Goal: Information Seeking & Learning: Learn about a topic

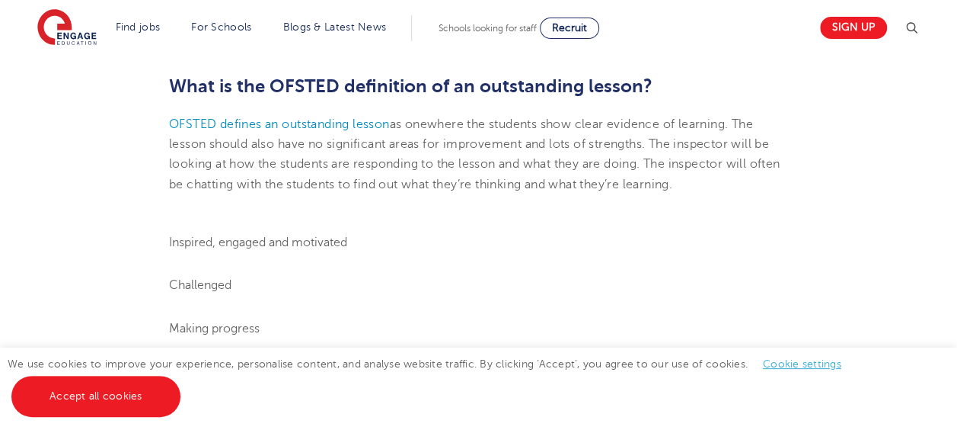
scroll to position [769, 0]
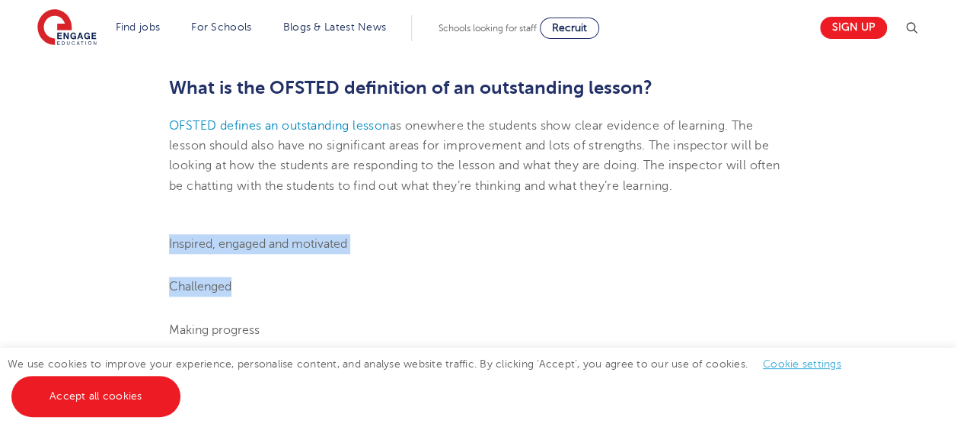
drag, startPoint x: 169, startPoint y: 259, endPoint x: 586, endPoint y: 314, distance: 421.0
click at [586, 314] on ol "Inspired, engaged and motivated Challenged Making progress Keen to contribute t…" at bounding box center [478, 372] width 619 height 277
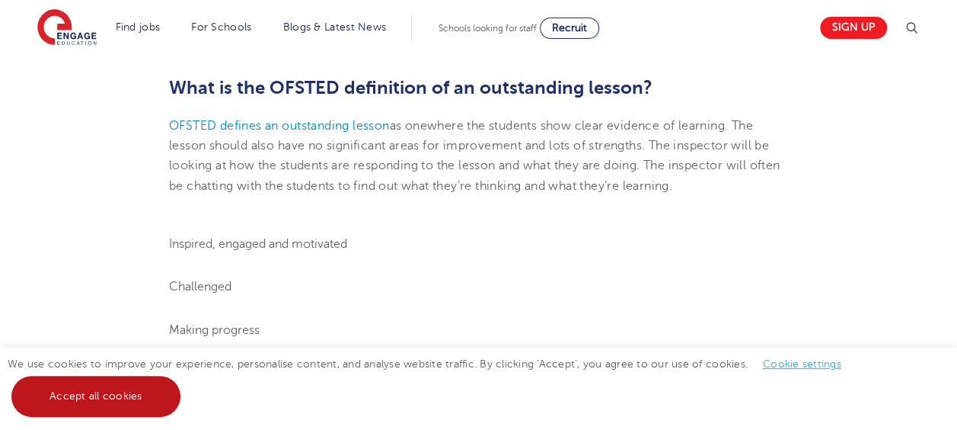
click at [73, 401] on link "Accept all cookies" at bounding box center [95, 396] width 169 height 41
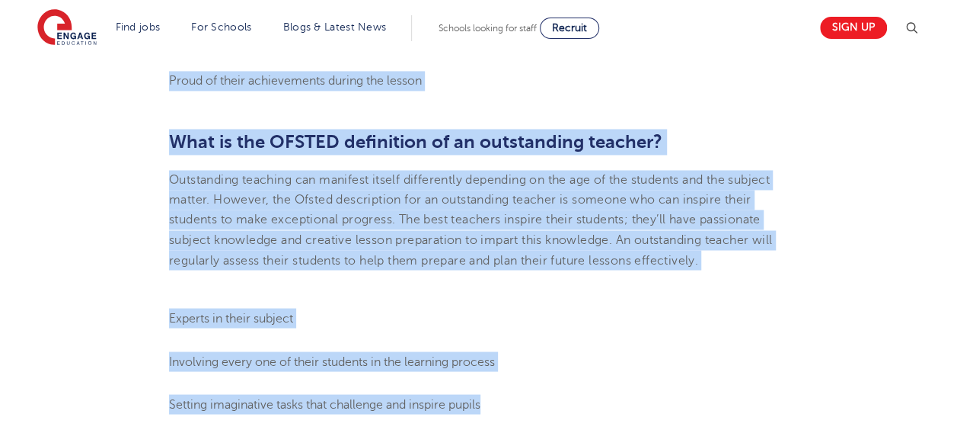
scroll to position [1296, 0]
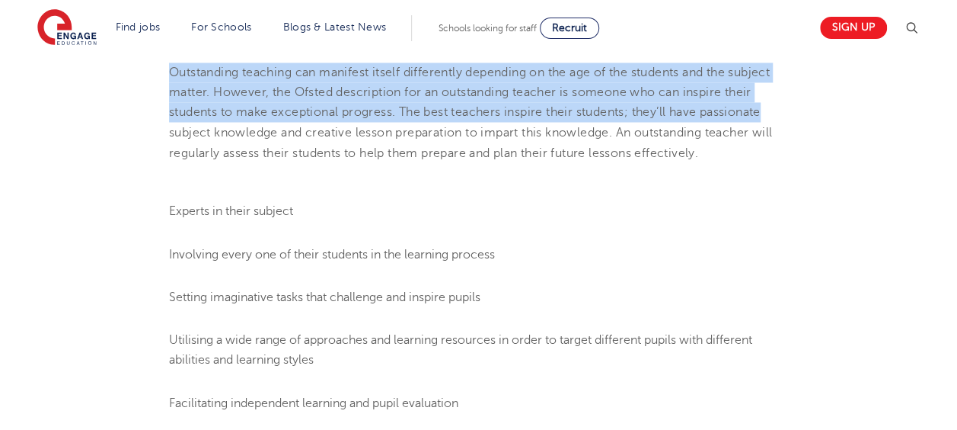
drag, startPoint x: 170, startPoint y: 261, endPoint x: 969, endPoint y: 129, distance: 809.9
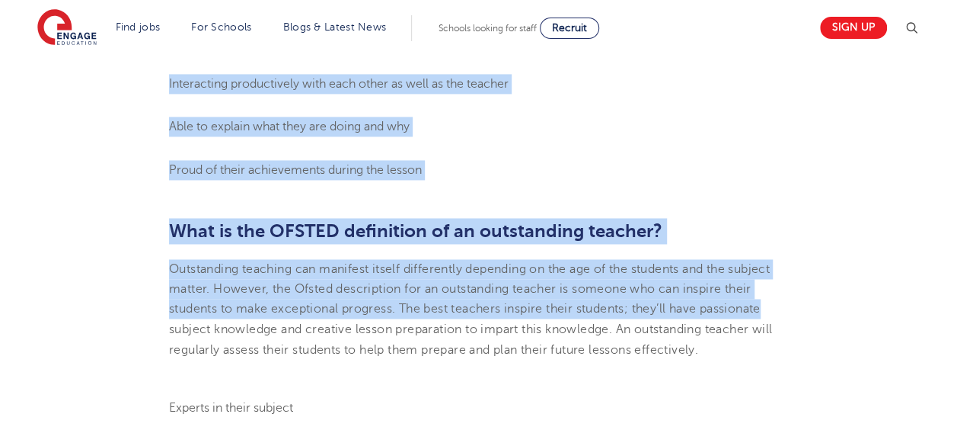
scroll to position [1093, 0]
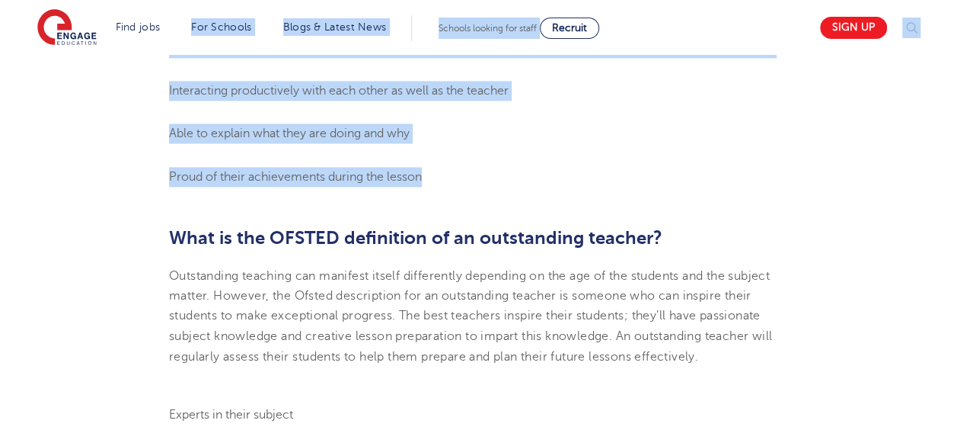
drag, startPoint x: 443, startPoint y: 197, endPoint x: 190, endPoint y: 55, distance: 289.9
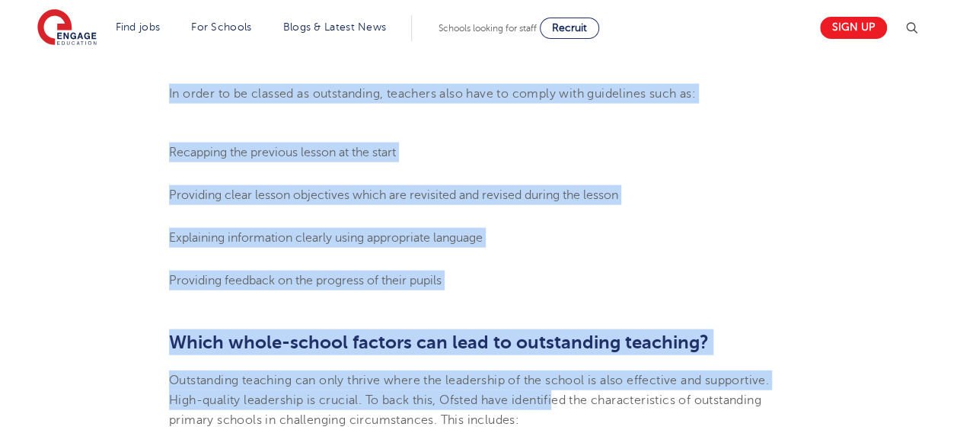
scroll to position [1733, 0]
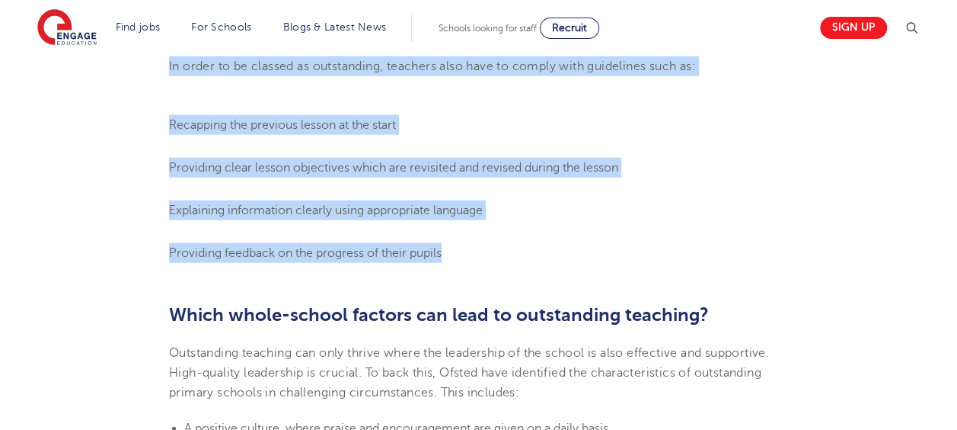
drag, startPoint x: 170, startPoint y: 170, endPoint x: 555, endPoint y: 259, distance: 395.6
copy section "Involving every one of their students in the learning process Setting imaginati…"
